Goal: Task Accomplishment & Management: Complete application form

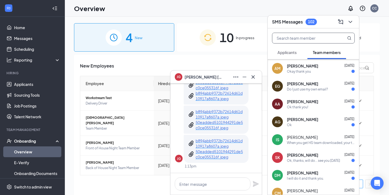
scroll to position [243, 0]
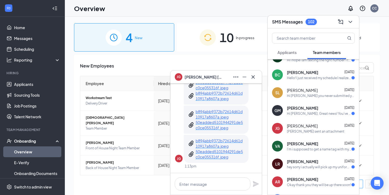
click at [211, 95] on p "b894abb9372b72614d61d10917a8607a.jpeg" at bounding box center [220, 95] width 49 height 11
click at [216, 147] on p "b894abb9372b72614d61d10917a8607a.jpeg" at bounding box center [220, 143] width 49 height 11
click at [216, 124] on p "50eadded5101944291de5c0ce055316f.jpeg" at bounding box center [220, 125] width 49 height 11
click at [254, 76] on icon "Cross" at bounding box center [252, 76] width 3 height 3
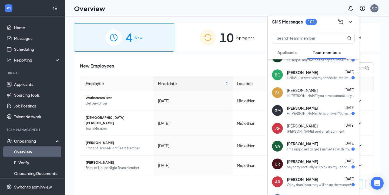
click at [318, 22] on div "SMS Messages 102" at bounding box center [313, 22] width 83 height 8
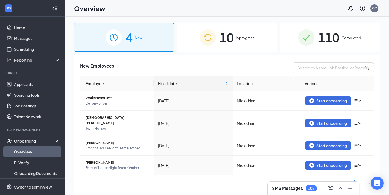
scroll to position [0, 0]
click at [210, 46] on div "10 In progress" at bounding box center [227, 37] width 100 height 28
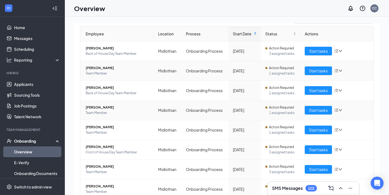
scroll to position [61, 0]
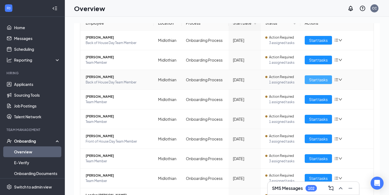
click at [321, 79] on span "Start tasks" at bounding box center [318, 80] width 19 height 6
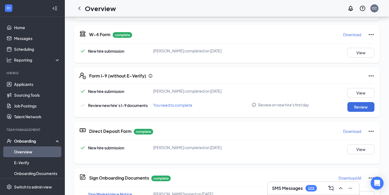
scroll to position [128, 0]
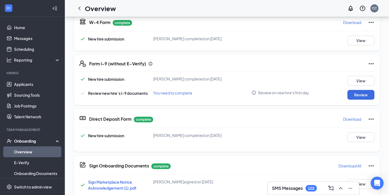
click at [346, 96] on div "Review" at bounding box center [355, 95] width 37 height 10
click at [350, 97] on button "Review" at bounding box center [360, 95] width 27 height 10
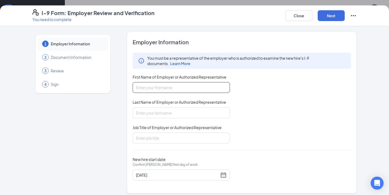
click at [188, 87] on input "First Name of Employer or Authorized Representative" at bounding box center [181, 87] width 97 height 11
type input "[PERSON_NAME]"
click at [170, 113] on input "Last Name of Employer or Authorized Representative" at bounding box center [181, 113] width 97 height 11
type input "Chancellor"
click at [169, 133] on input "Job Title of Employer or Authorized Representative" at bounding box center [181, 138] width 97 height 11
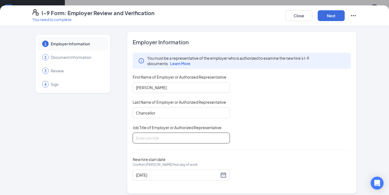
type input "Director"
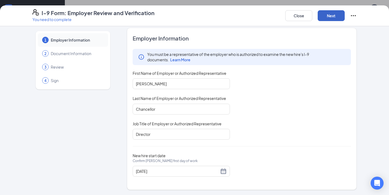
click at [328, 16] on button "Next" at bounding box center [331, 15] width 27 height 11
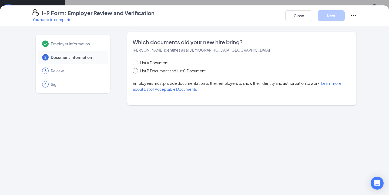
click at [168, 72] on span "List B Document and List C Document" at bounding box center [173, 71] width 70 height 6
click at [136, 72] on input "List B Document and List C Document" at bounding box center [135, 70] width 4 height 4
radio input "true"
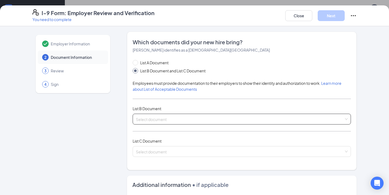
click at [164, 114] on div "Select document" at bounding box center [242, 119] width 218 height 11
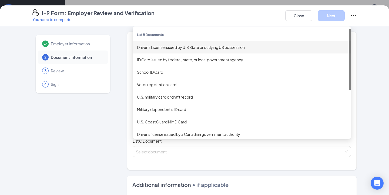
click at [187, 51] on div "Driver’s License issued by U.S State or outlying US possession" at bounding box center [242, 47] width 218 height 12
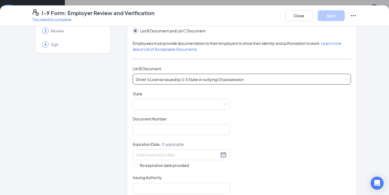
scroll to position [43, 0]
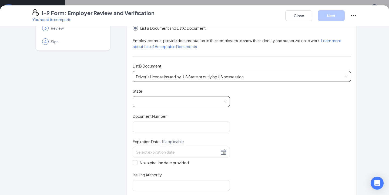
click at [182, 102] on span at bounding box center [181, 101] width 91 height 10
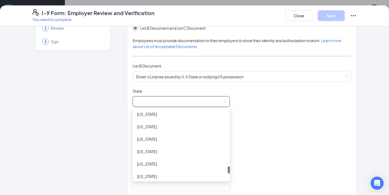
scroll to position [551, 0]
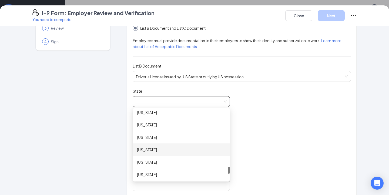
click at [157, 149] on div "[US_STATE]" at bounding box center [181, 150] width 89 height 6
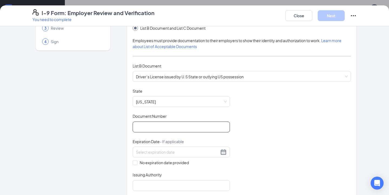
click at [174, 126] on input "Document Number" at bounding box center [181, 127] width 97 height 11
type input "40780301"
click at [277, 132] on div "Document Title Driver’s License issued by U.S State or outlying US possession S…" at bounding box center [242, 139] width 218 height 103
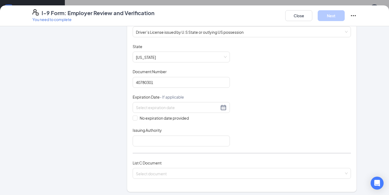
scroll to position [91, 0]
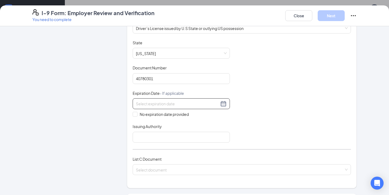
click at [175, 105] on input at bounding box center [177, 104] width 83 height 6
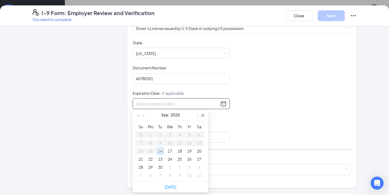
click at [204, 115] on span "button" at bounding box center [203, 115] width 3 height 3
click at [203, 114] on span "button" at bounding box center [203, 115] width 3 height 3
click at [198, 115] on span "button" at bounding box center [197, 115] width 3 height 3
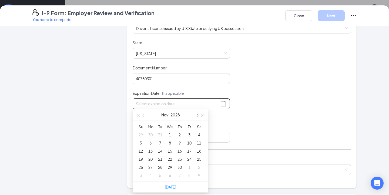
click at [198, 115] on span "button" at bounding box center [197, 115] width 3 height 3
type input "[DATE]"
click at [177, 144] on div "8" at bounding box center [179, 143] width 6 height 6
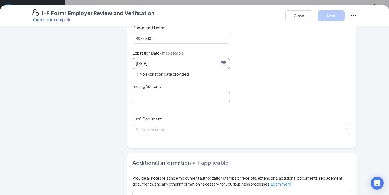
scroll to position [137, 0]
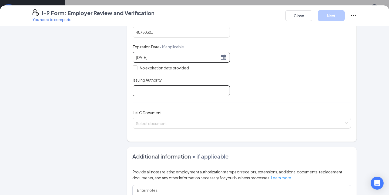
click at [172, 85] on input "Issuing Authority" at bounding box center [181, 90] width 97 height 11
type input "State of [US_STATE]"
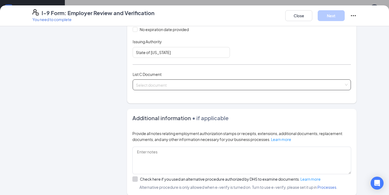
click at [181, 85] on input "search" at bounding box center [240, 84] width 208 height 8
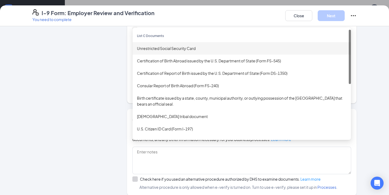
click at [183, 49] on div "Unrestricted Social Security Card" at bounding box center [242, 48] width 210 height 6
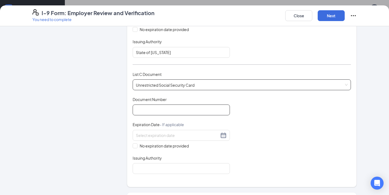
click at [165, 112] on input "Document Number" at bounding box center [181, 110] width 97 height 11
type input "632701460"
click at [174, 138] on div at bounding box center [181, 135] width 97 height 11
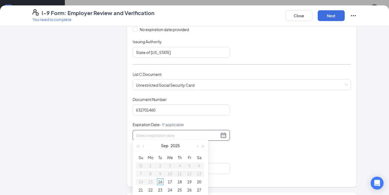
click at [296, 127] on div "Document Title Unrestricted Social Security Card Document Number 632701460 Expi…" at bounding box center [242, 135] width 218 height 77
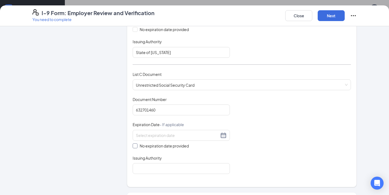
click at [138, 145] on span "No expiration date provided" at bounding box center [163, 146] width 53 height 6
click at [136, 145] on input "No expiration date provided" at bounding box center [135, 145] width 4 height 4
checkbox input "true"
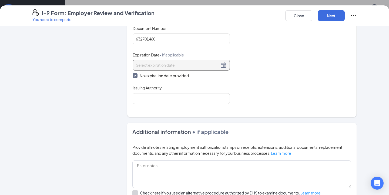
scroll to position [254, 0]
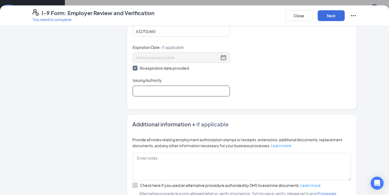
click at [161, 93] on input "Issuing Authority" at bounding box center [181, 91] width 97 height 11
type input "Social Security Administration"
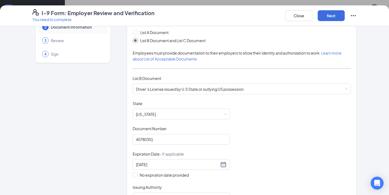
scroll to position [0, 0]
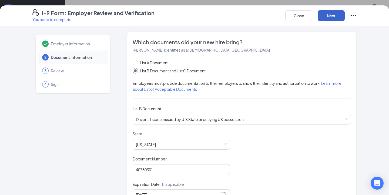
click at [341, 16] on button "Next" at bounding box center [331, 15] width 27 height 11
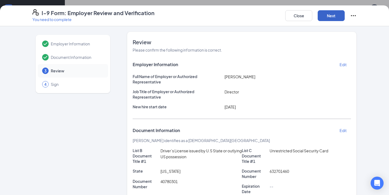
scroll to position [121, 0]
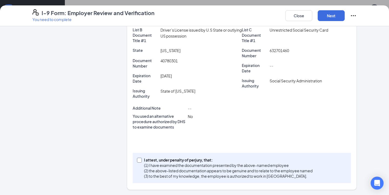
click at [140, 161] on input "I attest, under penalty of [PERSON_NAME], that: (1) I have examined the documen…" at bounding box center [139, 160] width 4 height 4
checkbox input "true"
click at [338, 20] on button "Next" at bounding box center [331, 15] width 27 height 11
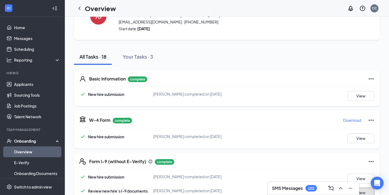
scroll to position [0, 0]
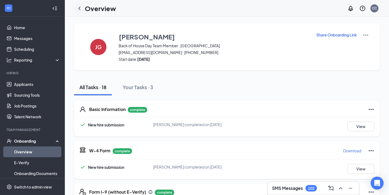
click at [79, 8] on icon "ChevronLeft" at bounding box center [79, 8] width 6 height 6
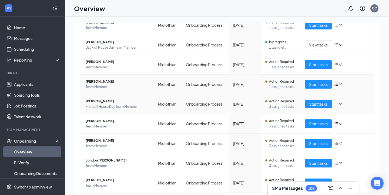
scroll to position [76, 0]
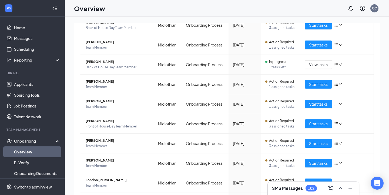
click at [294, 185] on div "SMS Messages 102" at bounding box center [313, 188] width 83 height 9
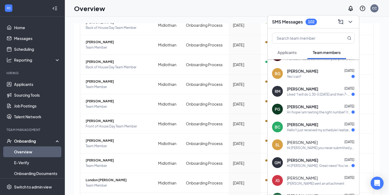
scroll to position [216, 0]
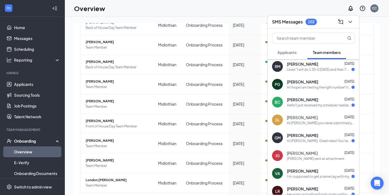
click at [322, 119] on div "[PERSON_NAME] [DATE]" at bounding box center [321, 117] width 68 height 5
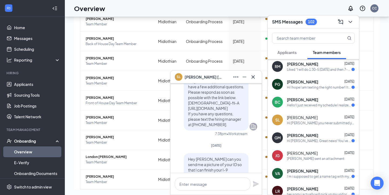
scroll to position [-116, 0]
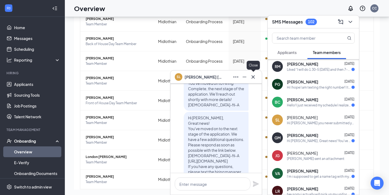
click at [254, 77] on icon "Cross" at bounding box center [252, 76] width 3 height 3
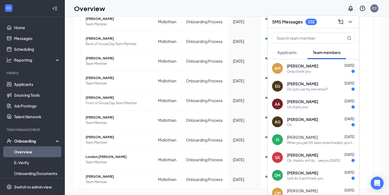
scroll to position [0, 0]
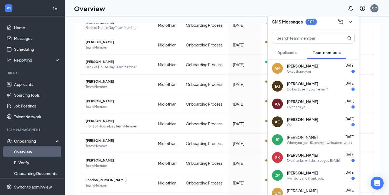
click at [325, 25] on div "SMS Messages 102" at bounding box center [313, 22] width 83 height 8
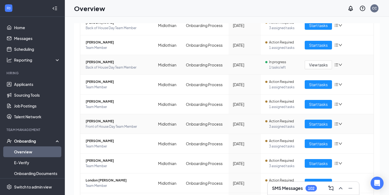
scroll to position [87, 0]
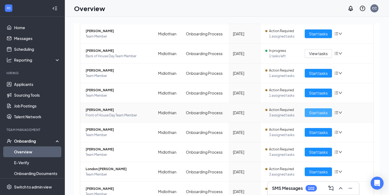
click at [310, 112] on span "Start tasks" at bounding box center [318, 113] width 19 height 6
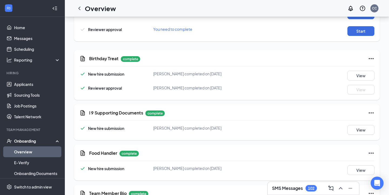
scroll to position [418, 0]
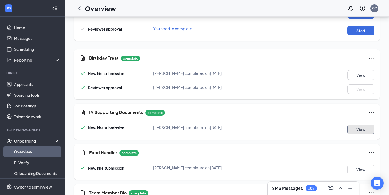
click at [363, 130] on button "View" at bounding box center [360, 130] width 27 height 10
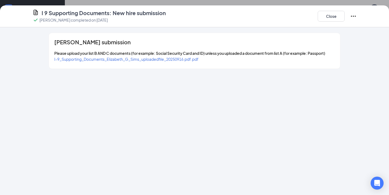
click at [166, 59] on span "I-9_Supporting_Documents_Elizabeth_G_Sims_uploadedfile_20250916.pdf.pdf" at bounding box center [126, 59] width 144 height 5
click at [324, 17] on button "Close" at bounding box center [331, 16] width 27 height 11
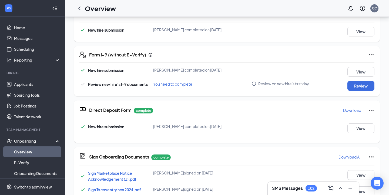
scroll to position [368, 0]
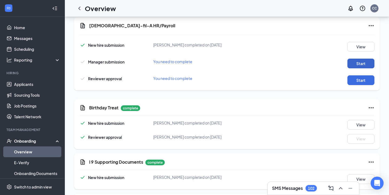
click at [358, 65] on button "Start" at bounding box center [360, 64] width 27 height 10
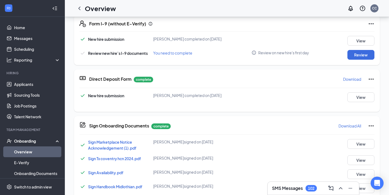
scroll to position [336, 0]
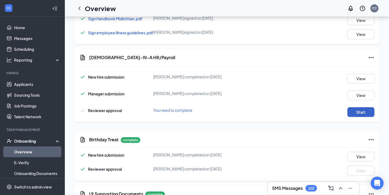
click at [360, 115] on button "Start" at bounding box center [360, 112] width 27 height 10
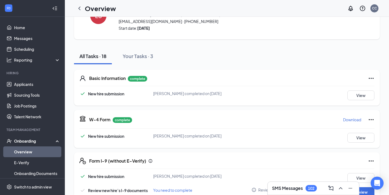
scroll to position [0, 0]
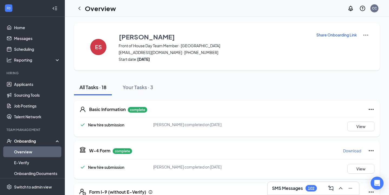
click at [367, 34] on img at bounding box center [366, 35] width 6 height 6
click at [366, 56] on div "Share Onboarding Link" at bounding box center [342, 47] width 53 height 30
click at [80, 8] on icon "ChevronLeft" at bounding box center [79, 8] width 6 height 6
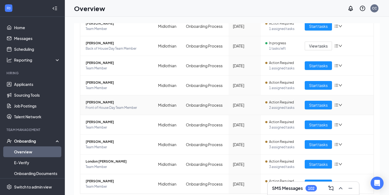
scroll to position [98, 0]
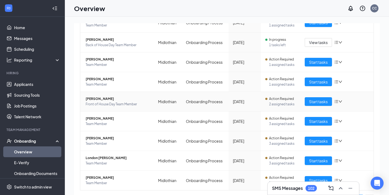
click at [339, 103] on icon "down" at bounding box center [340, 102] width 4 height 4
click at [373, 82] on td "Start tasks" at bounding box center [336, 82] width 73 height 20
click at [99, 98] on span "[PERSON_NAME]" at bounding box center [118, 98] width 64 height 5
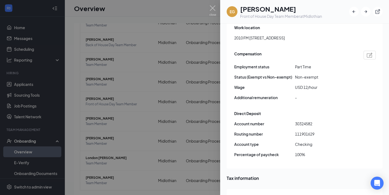
scroll to position [264, 0]
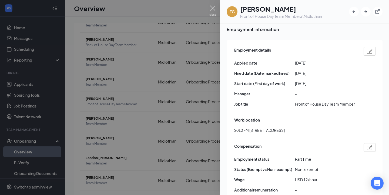
click at [211, 9] on img at bounding box center [212, 10] width 7 height 11
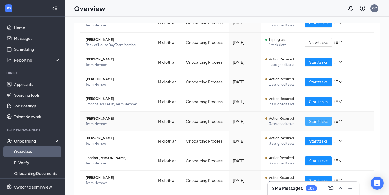
scroll to position [112, 0]
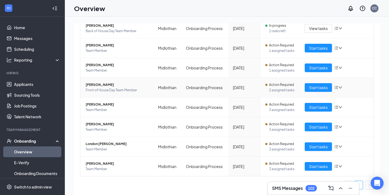
click at [339, 93] on td "Start tasks" at bounding box center [336, 88] width 73 height 20
click at [339, 89] on div at bounding box center [338, 87] width 8 height 4
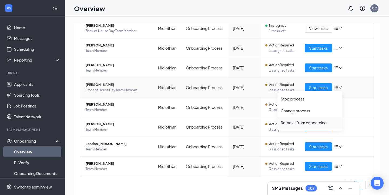
click at [320, 120] on div "Remove from onboarding" at bounding box center [310, 122] width 58 height 5
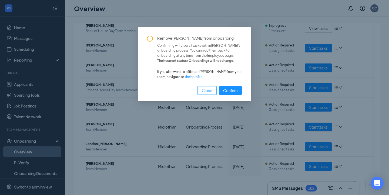
click at [210, 90] on span "Close" at bounding box center [207, 91] width 11 height 6
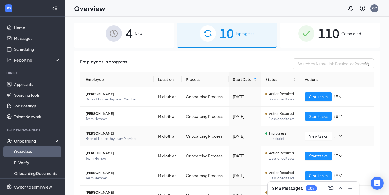
scroll to position [0, 0]
